Goal: Use online tool/utility: Use online tool/utility

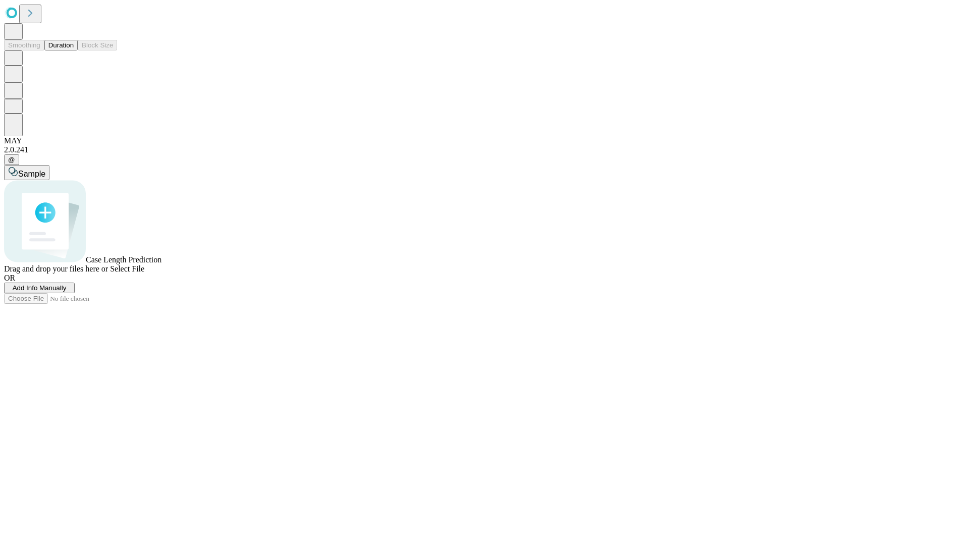
click at [144, 273] on span "Select File" at bounding box center [127, 269] width 34 height 9
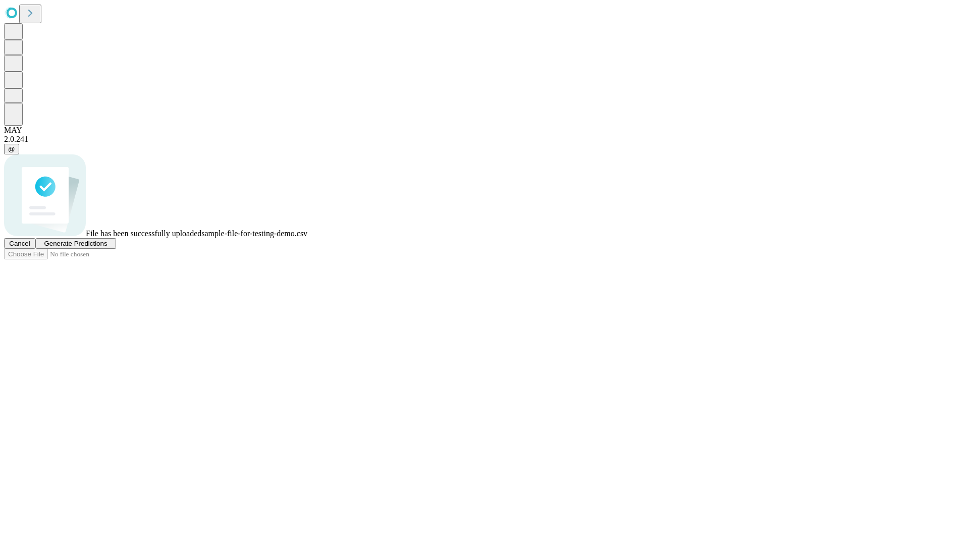
click at [107, 247] on span "Generate Predictions" at bounding box center [75, 244] width 63 height 8
